Goal: Check status: Check status

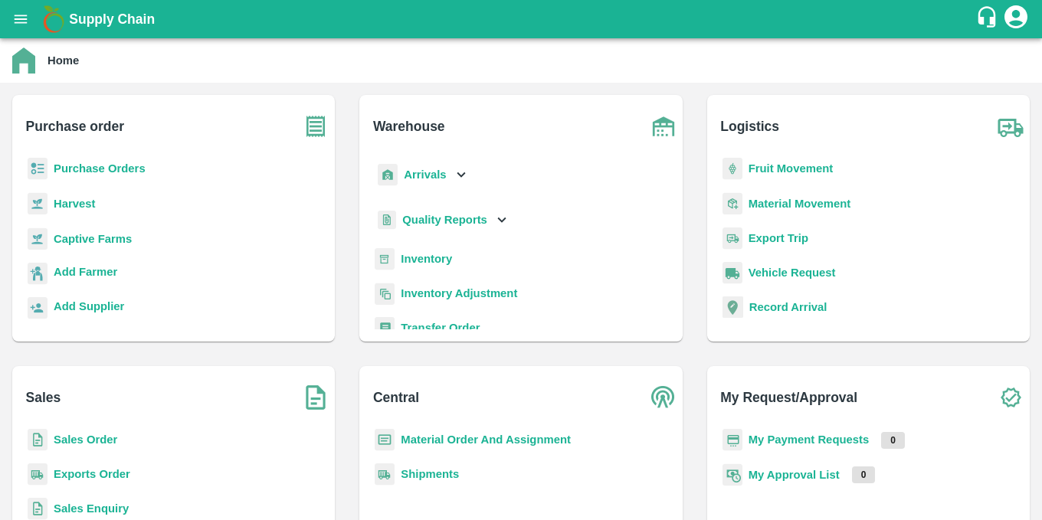
click at [106, 171] on b "Purchase Orders" at bounding box center [100, 168] width 92 height 12
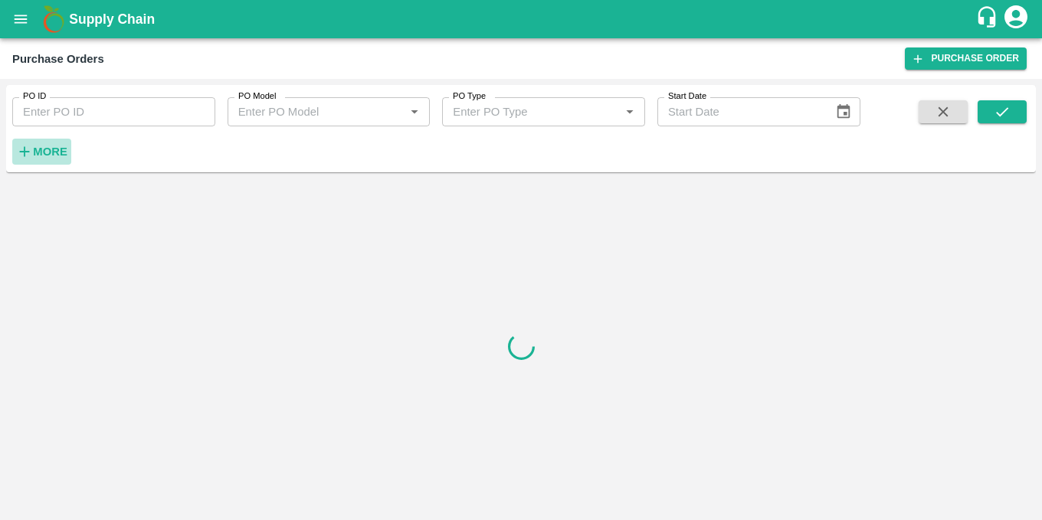
click at [56, 154] on strong "More" at bounding box center [50, 152] width 34 height 12
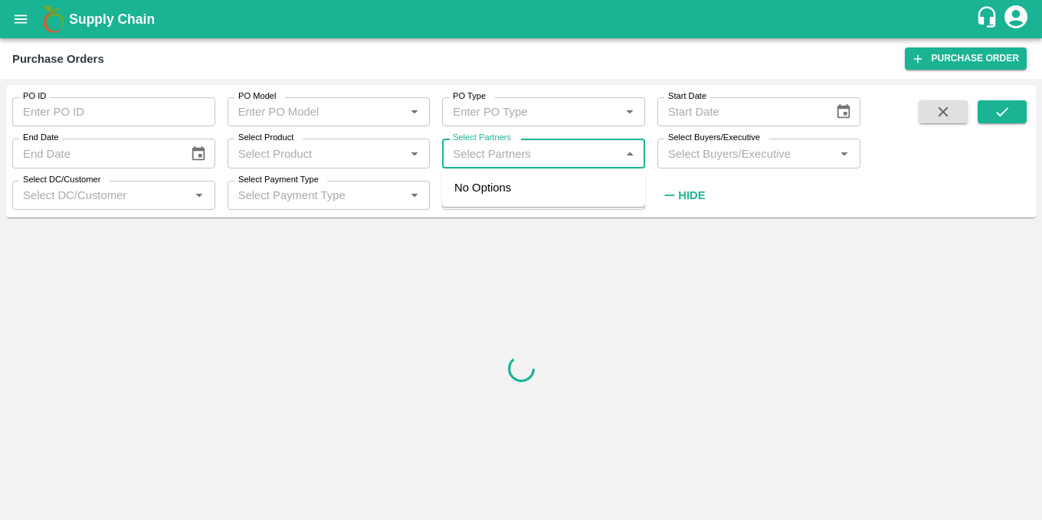
click at [493, 155] on input "Select Partners" at bounding box center [531, 153] width 169 height 20
paste input "9860343200"
type input "9860343200"
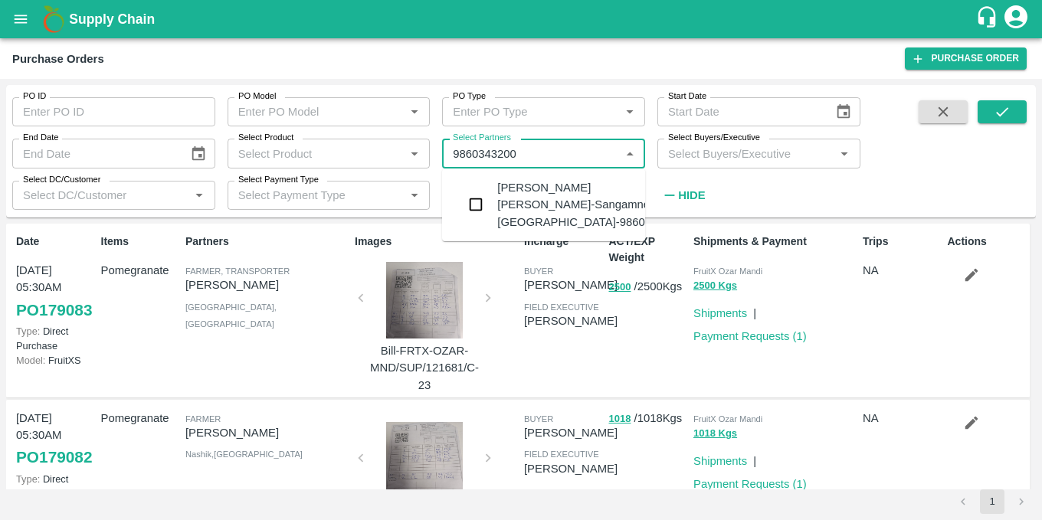
click at [477, 211] on input "checkbox" at bounding box center [475, 204] width 31 height 31
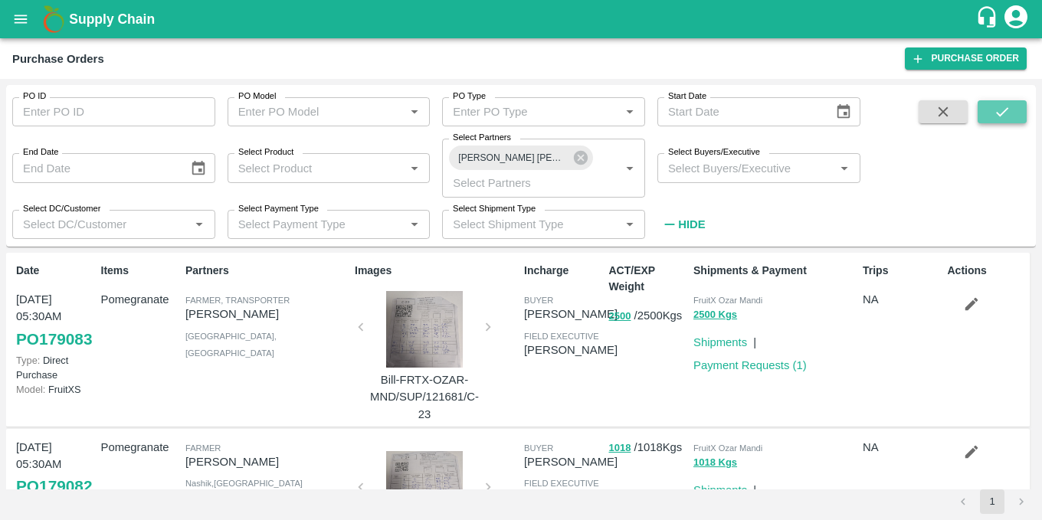
click at [1007, 112] on icon "submit" at bounding box center [1002, 111] width 17 height 17
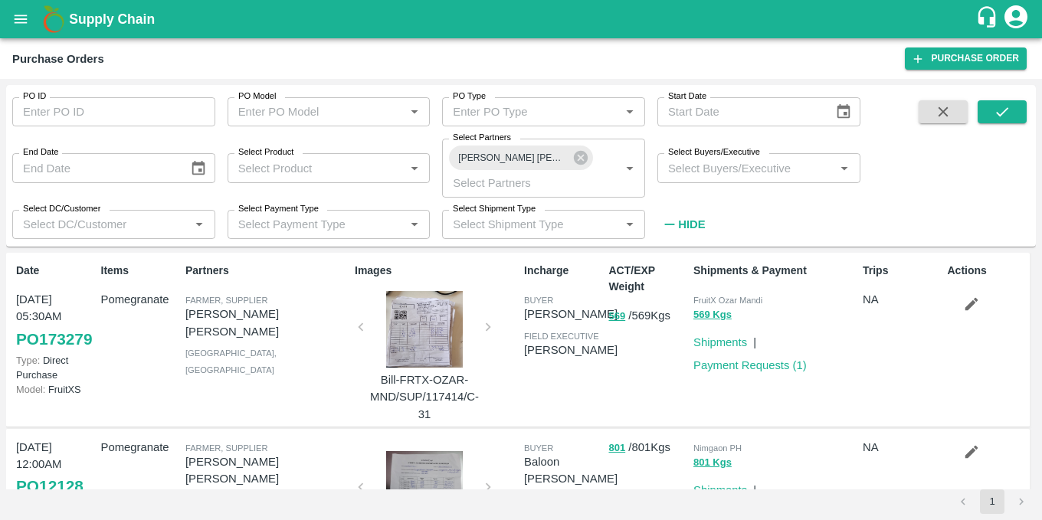
click at [581, 349] on p "[PERSON_NAME]" at bounding box center [570, 350] width 93 height 17
